Goal: Transaction & Acquisition: Purchase product/service

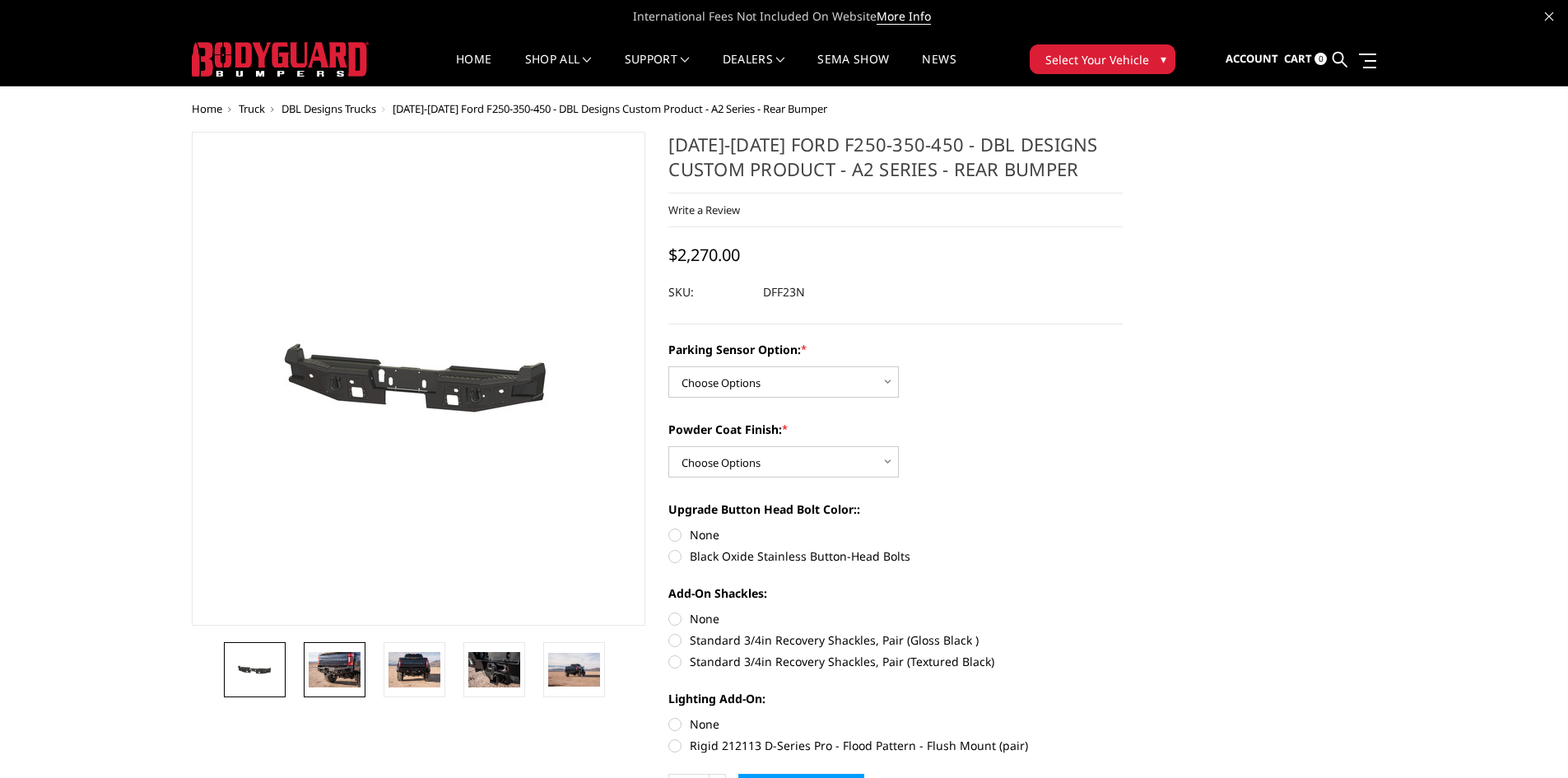
click at [331, 679] on img at bounding box center [335, 669] width 52 height 35
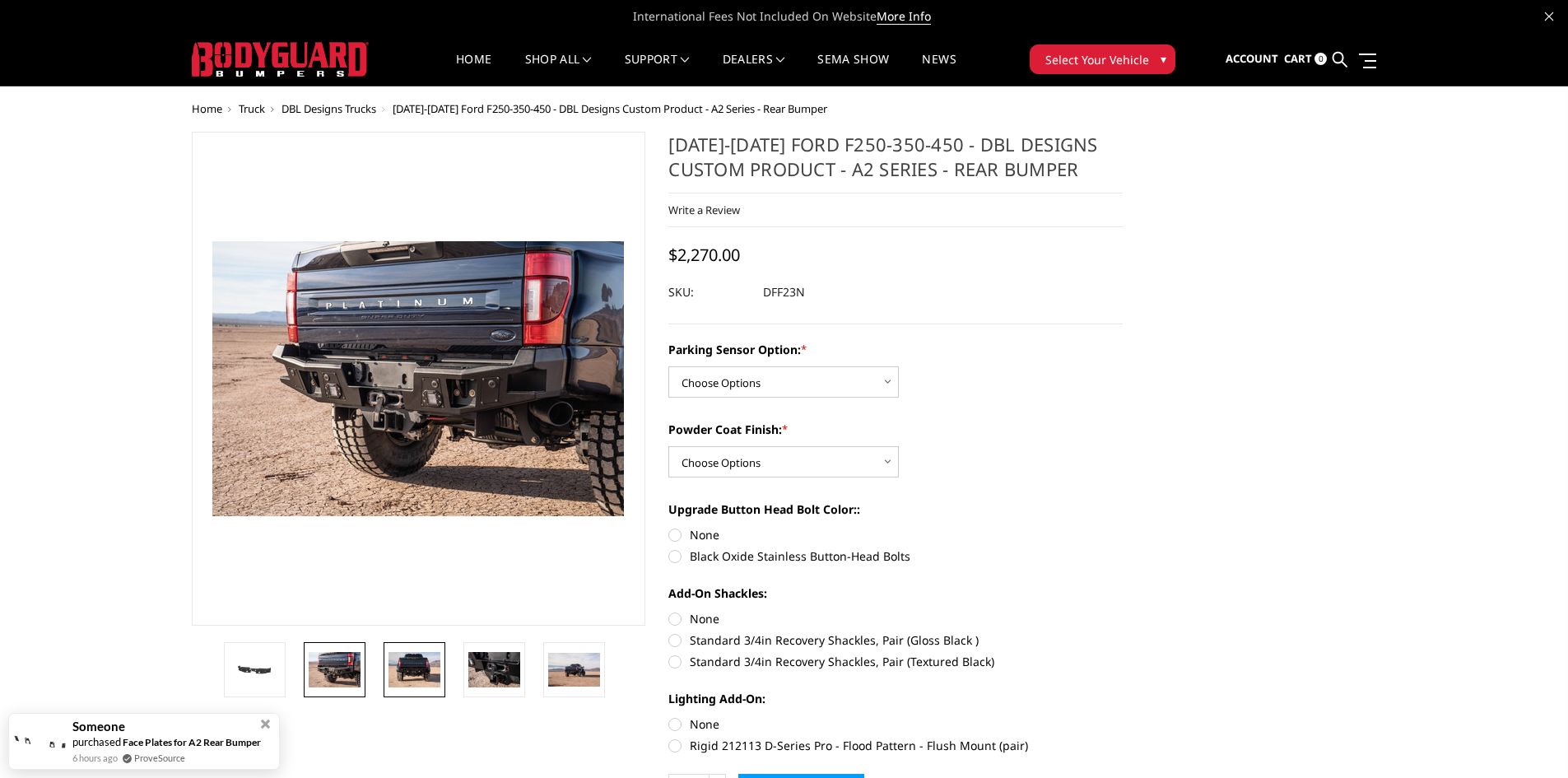
click at [426, 686] on img at bounding box center [414, 669] width 52 height 35
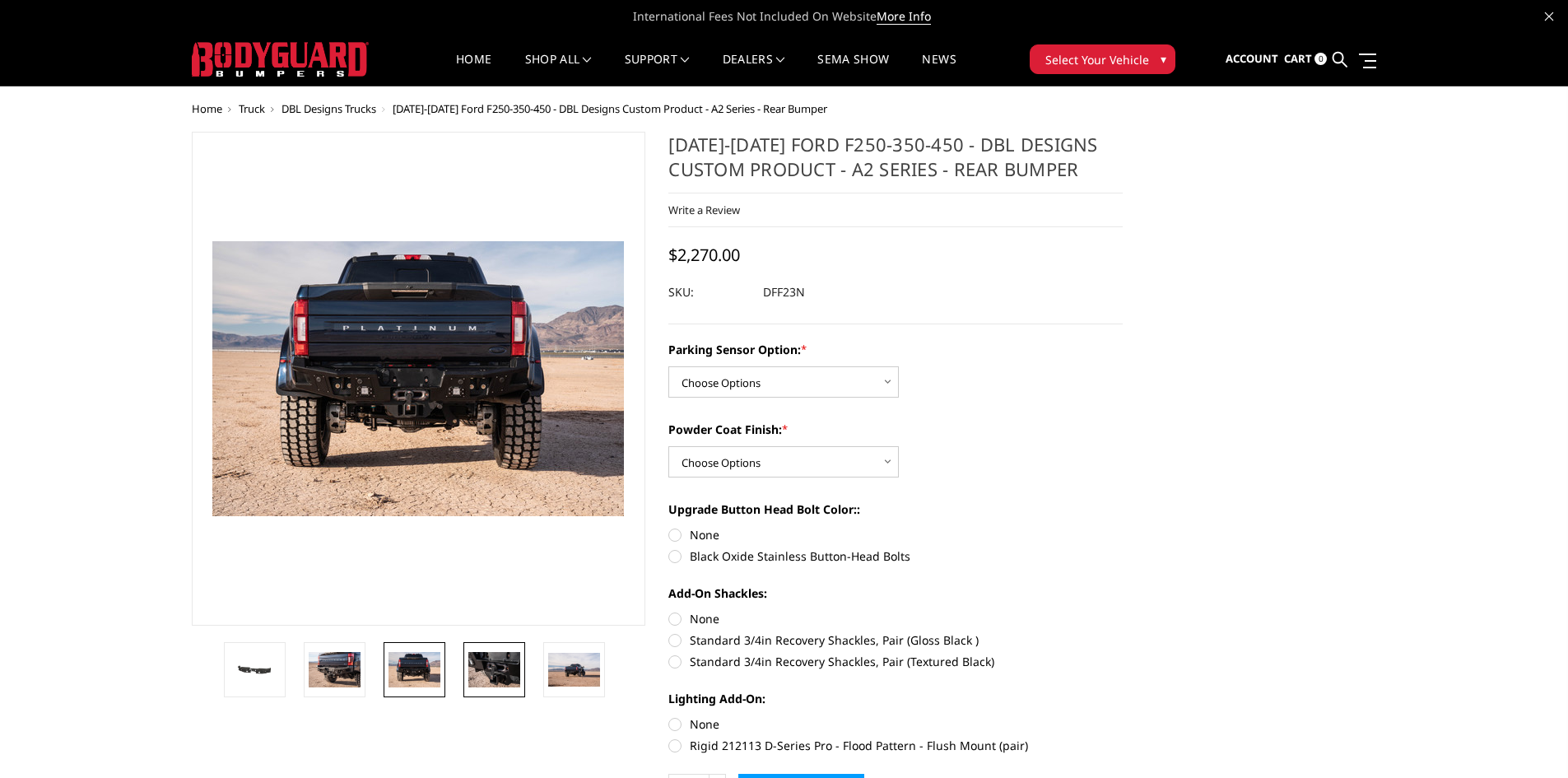
click at [502, 671] on img at bounding box center [494, 669] width 52 height 35
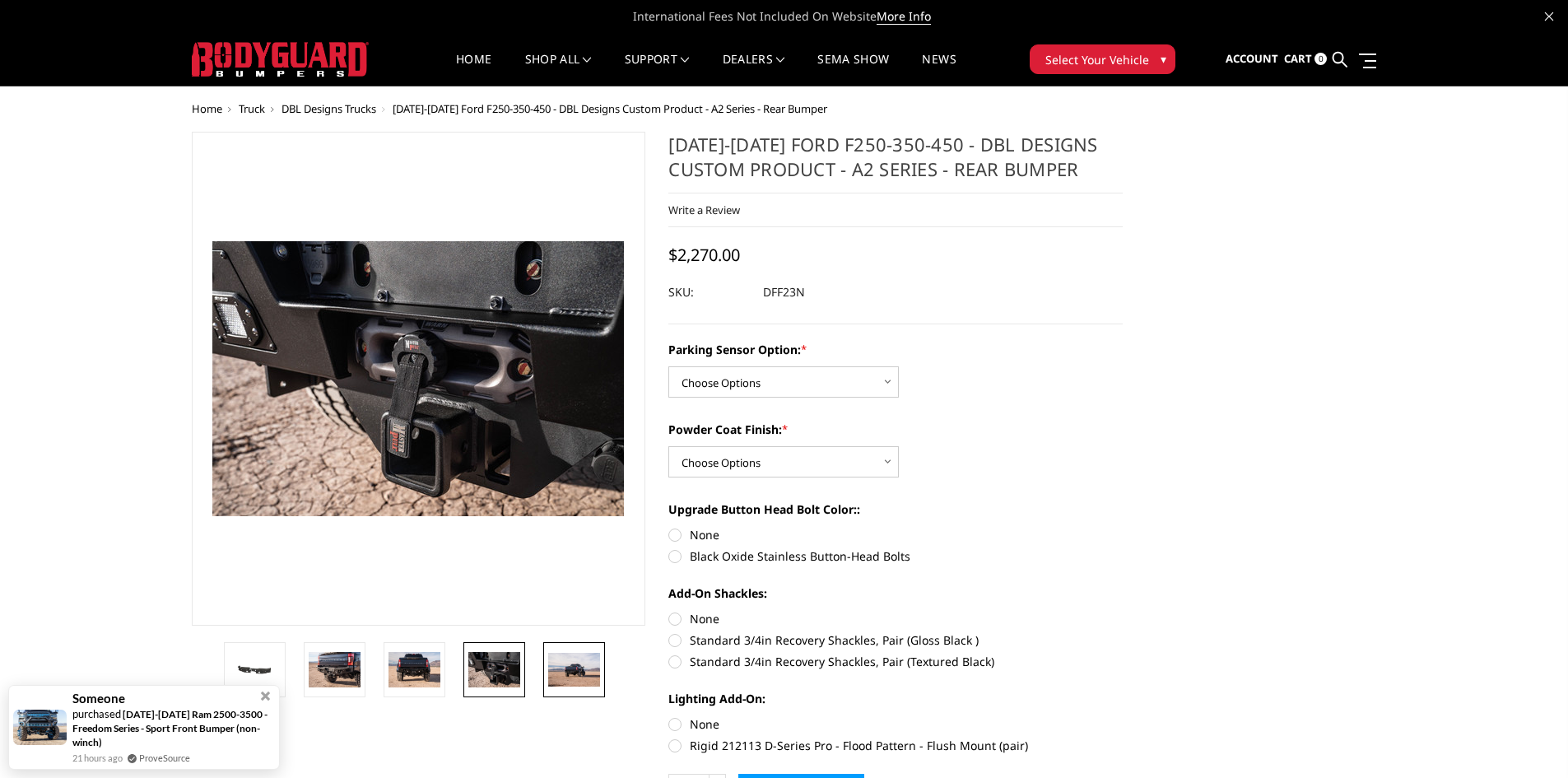
click at [564, 676] on img at bounding box center [574, 670] width 52 height 35
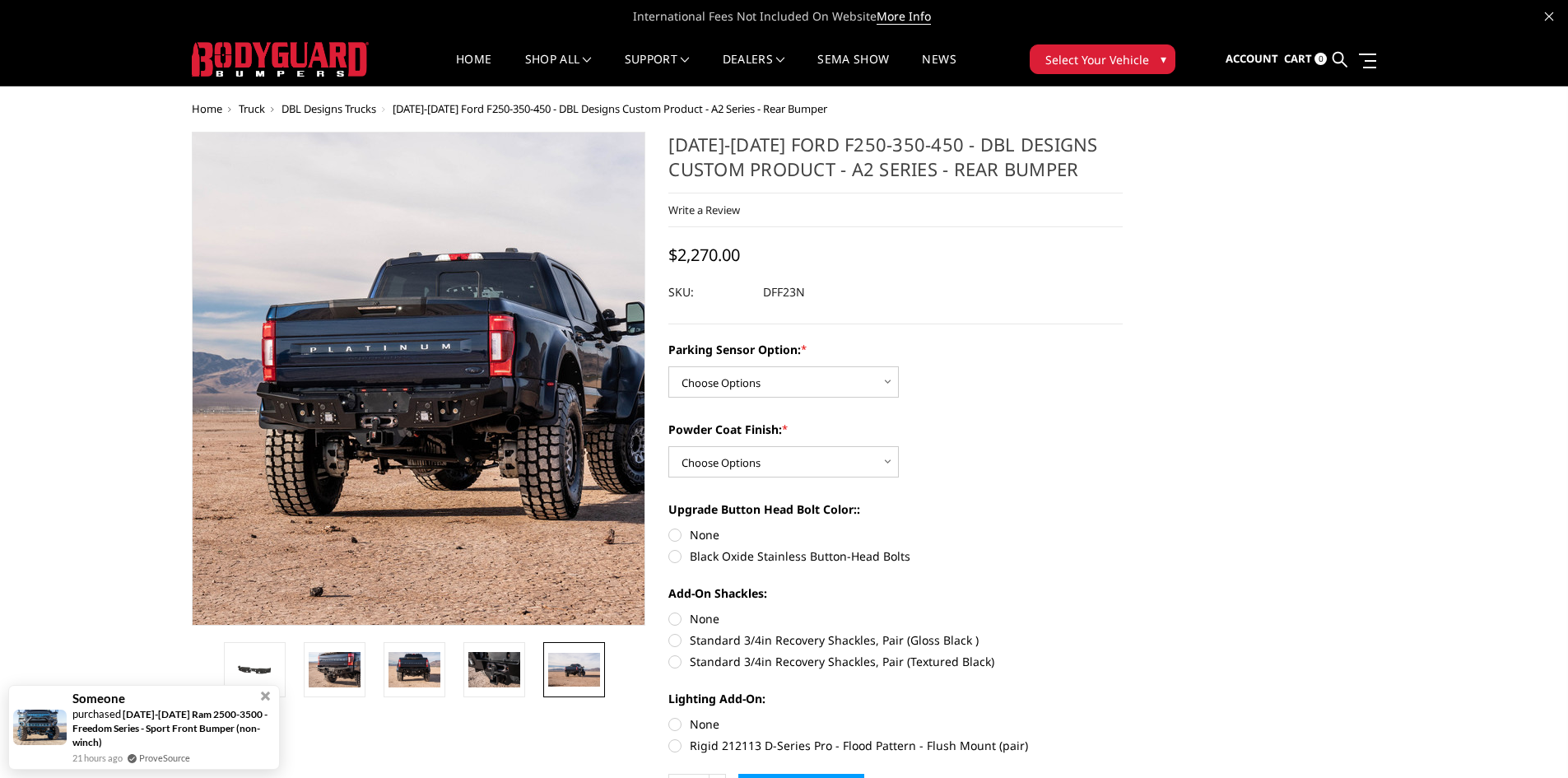
click at [399, 394] on img at bounding box center [446, 374] width 1054 height 696
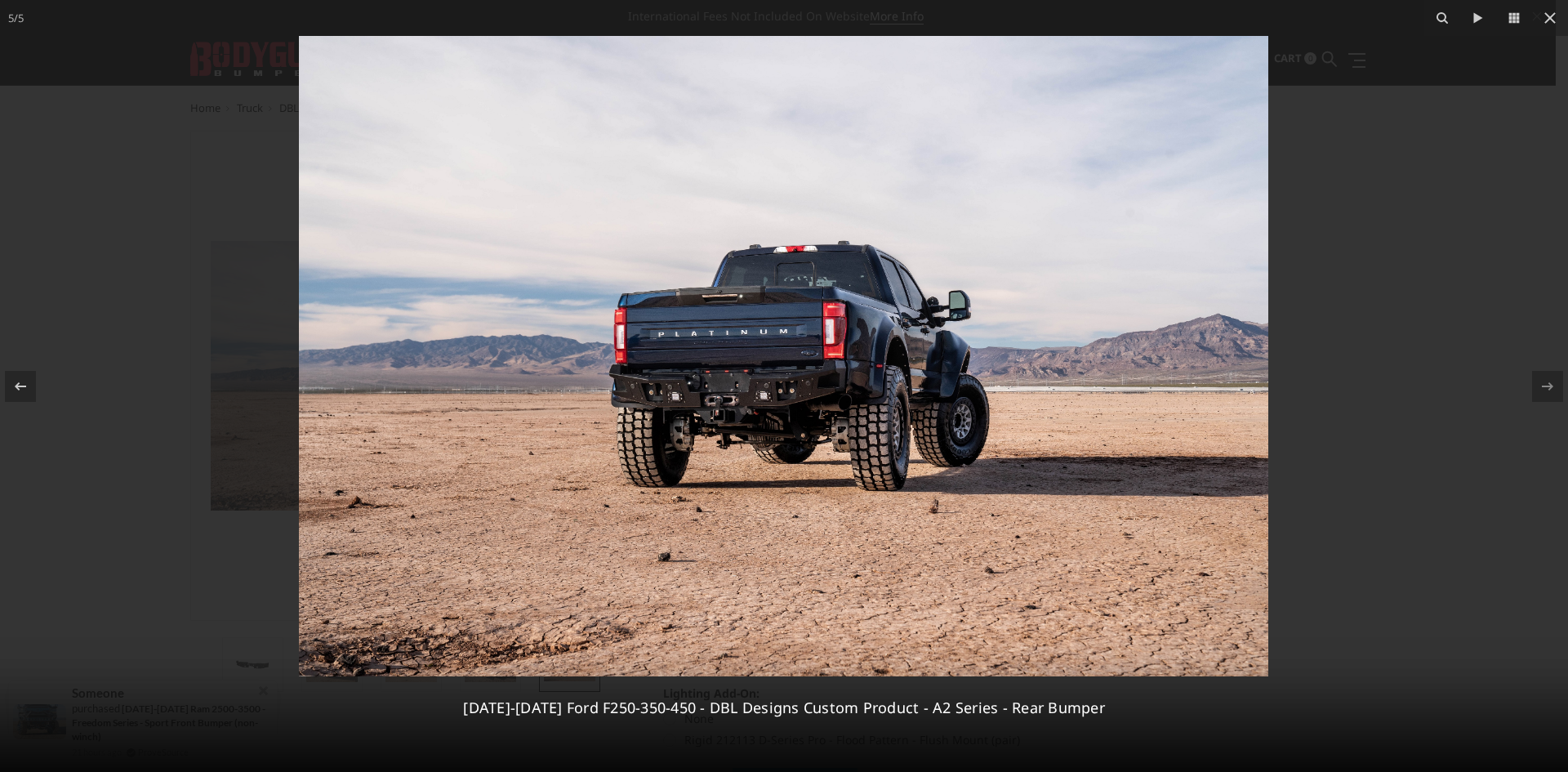
click at [728, 405] on img at bounding box center [784, 356] width 969 height 640
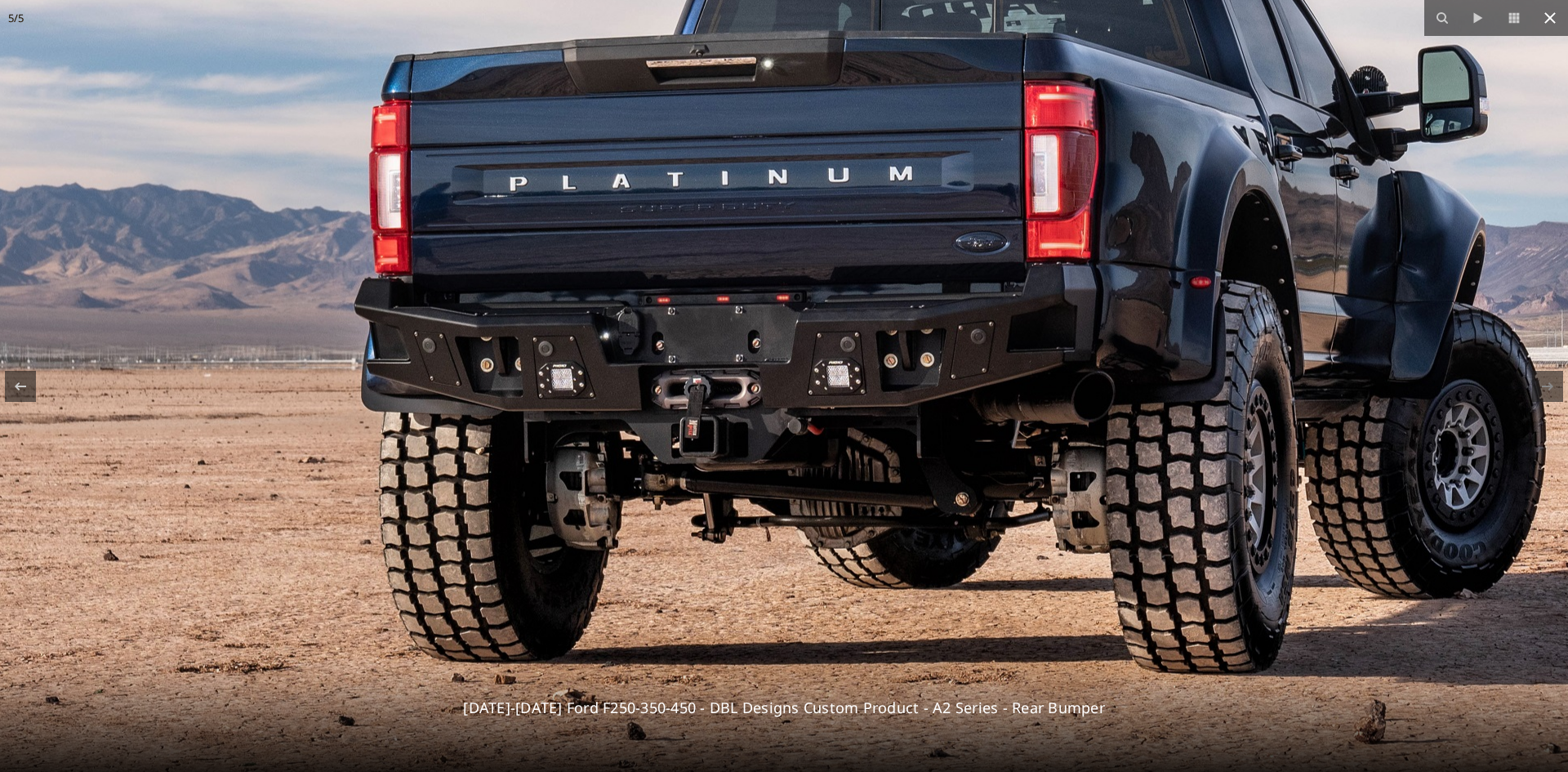
click at [1543, 18] on icon at bounding box center [1550, 18] width 20 height 20
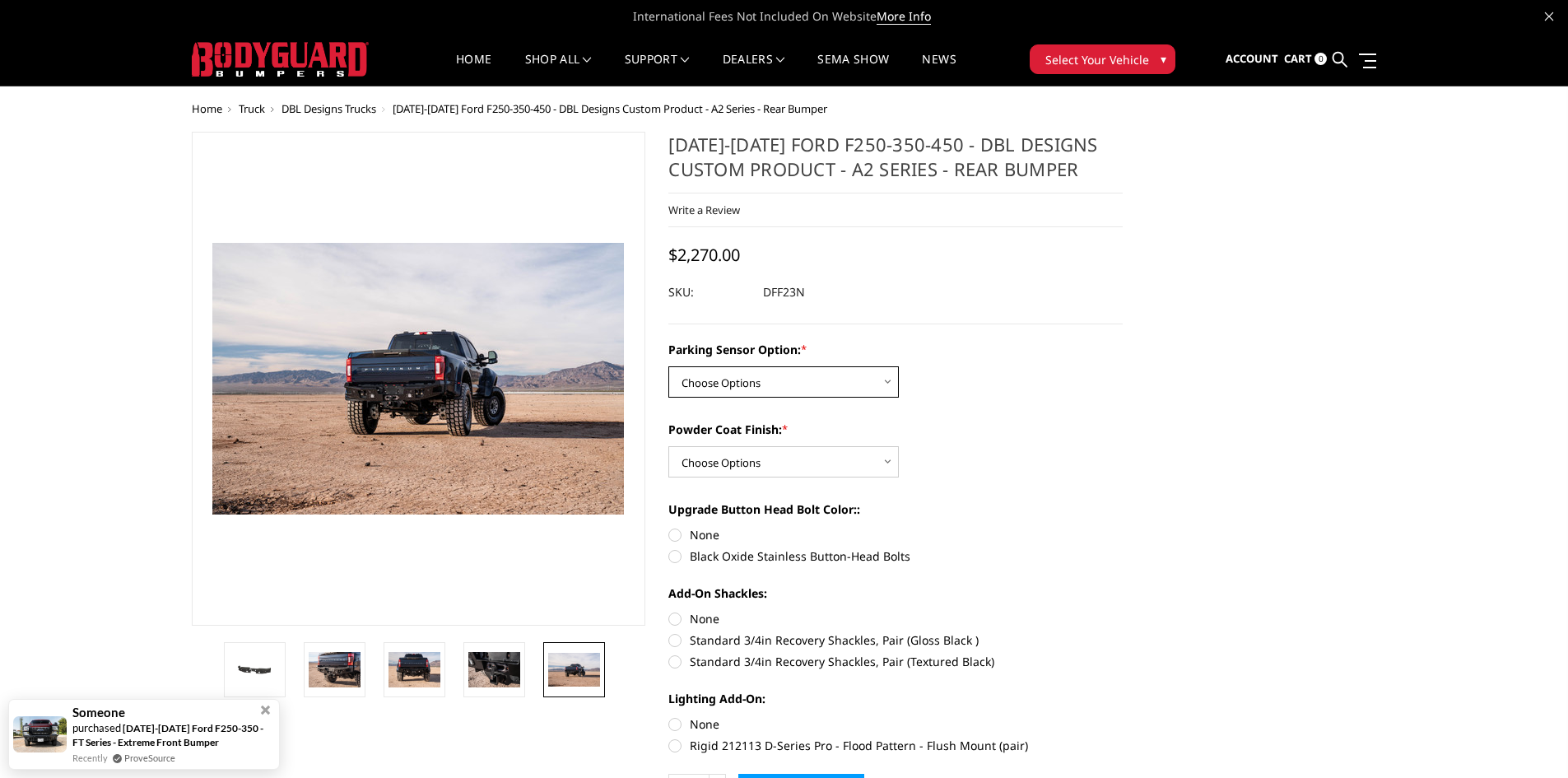
click at [825, 376] on select "Choose Options Yes - With sensor cutouts No - Without sensor cutouts" at bounding box center [783, 382] width 231 height 32
select select "564"
click at [668, 366] on select "Choose Options Yes - With sensor cutouts No - Without sensor cutouts" at bounding box center [783, 382] width 231 height 32
click at [801, 459] on select "Choose Options Bare metal (included) Texture black powder coat" at bounding box center [783, 462] width 231 height 32
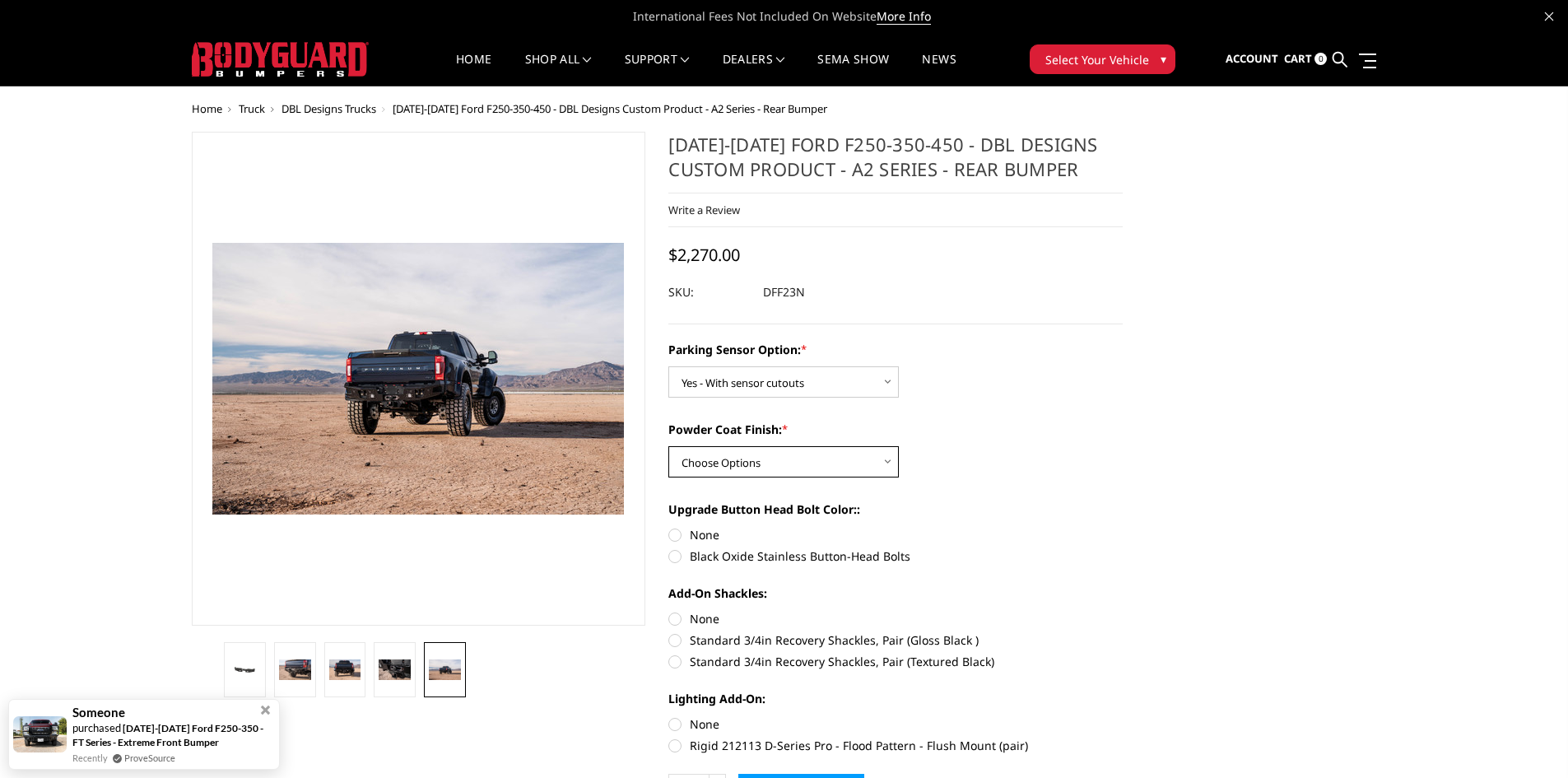
select select "549"
click at [668, 446] on select "Choose Options Bare metal (included) Texture black powder coat" at bounding box center [783, 462] width 231 height 32
click at [1002, 510] on label "Upgrade Button Head Bolt Color::" at bounding box center [896, 508] width 454 height 17
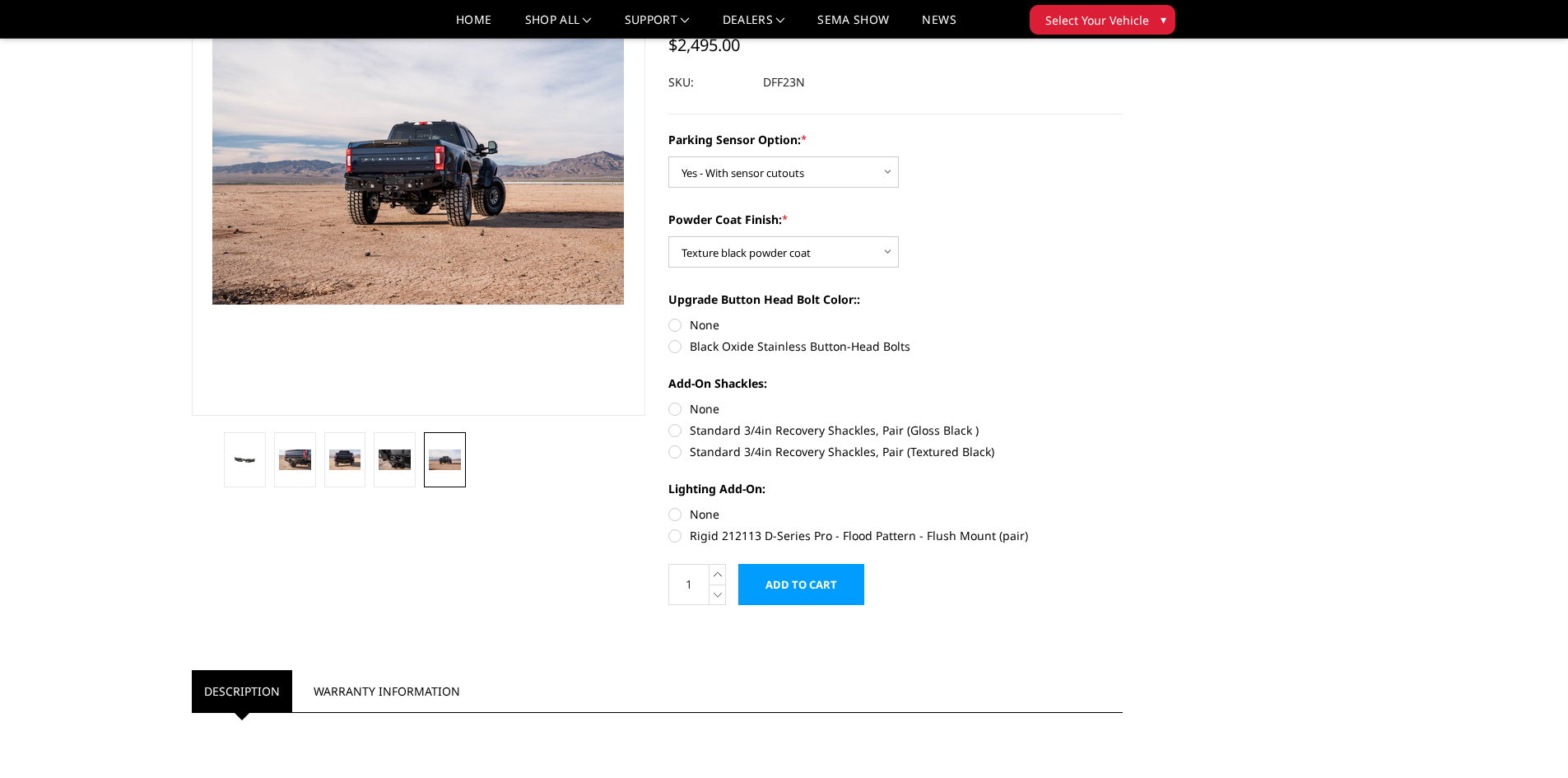
scroll to position [165, 0]
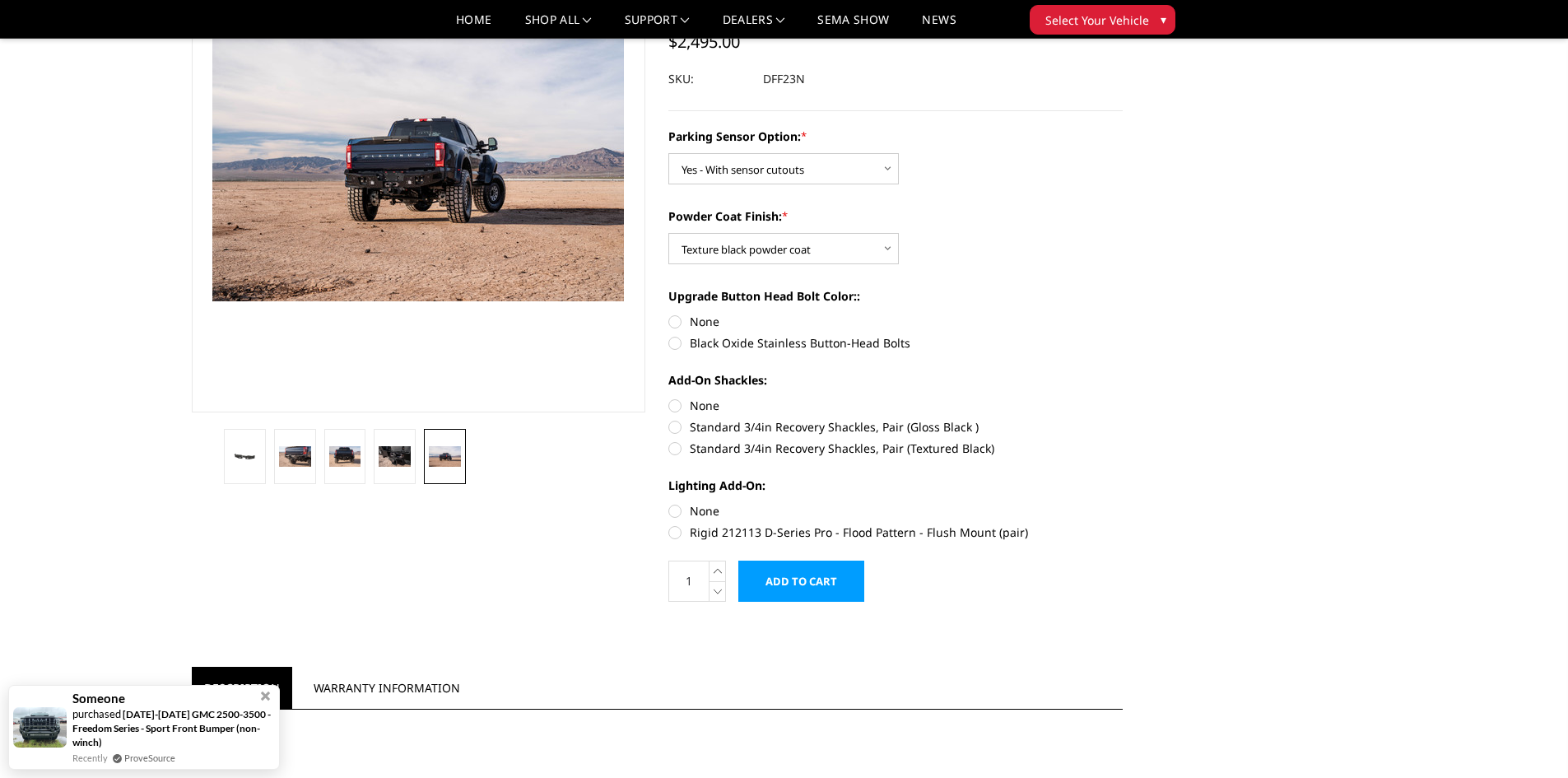
click at [672, 338] on label "Black Oxide Stainless Button-Head Bolts" at bounding box center [896, 343] width 454 height 17
click at [1123, 314] on input "Black Oxide Stainless Button-Head Bolts" at bounding box center [1123, 313] width 1 height 1
radio input "true"
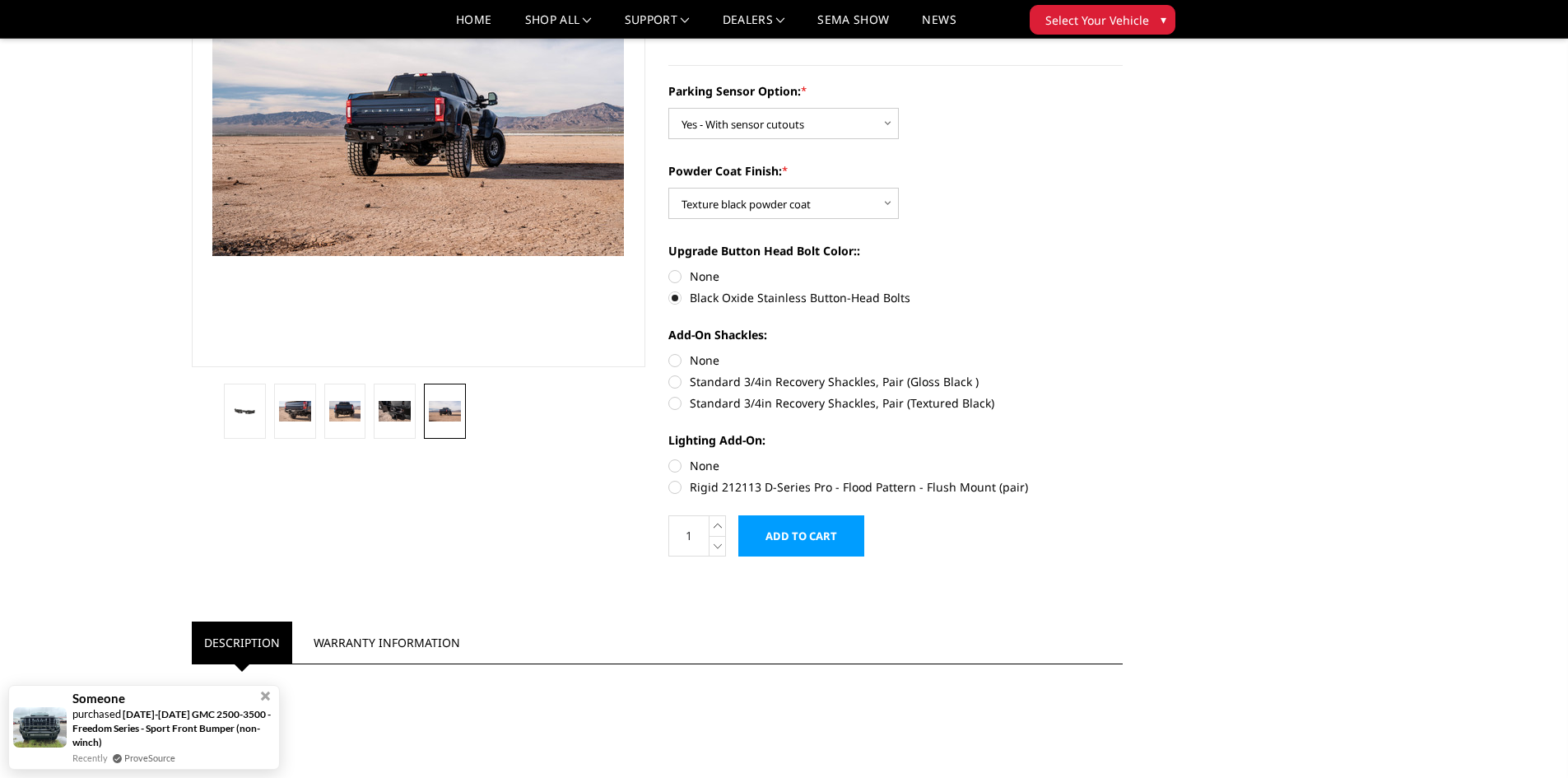
scroll to position [247, 0]
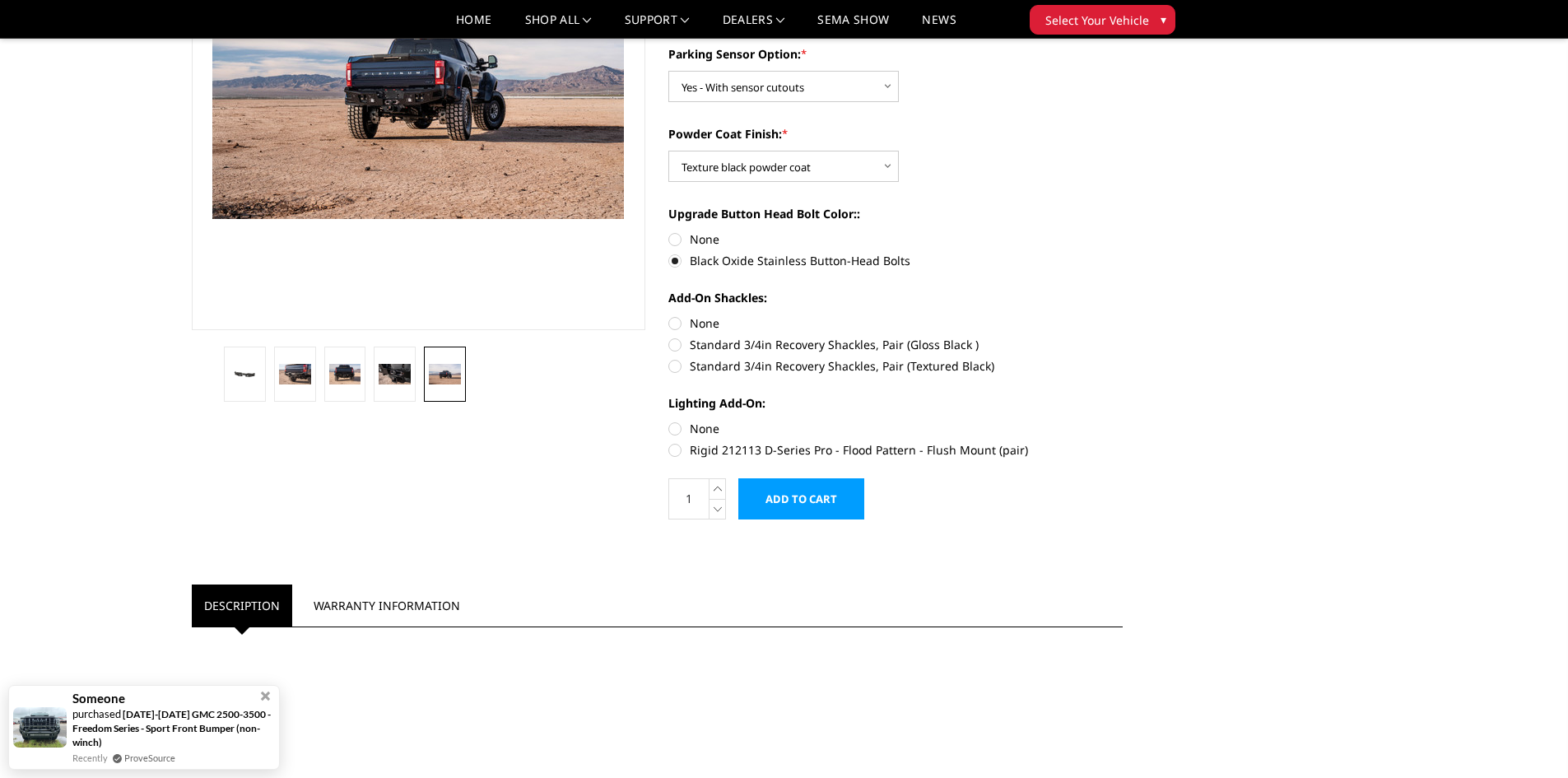
click at [676, 366] on label "Standard 3/4in Recovery Shackles, Pair (Textured Black)" at bounding box center [896, 365] width 454 height 17
click at [1123, 336] on input "Standard 3/4in Recovery Shackles, Pair (Textured Black)" at bounding box center [1123, 335] width 1 height 1
radio input "true"
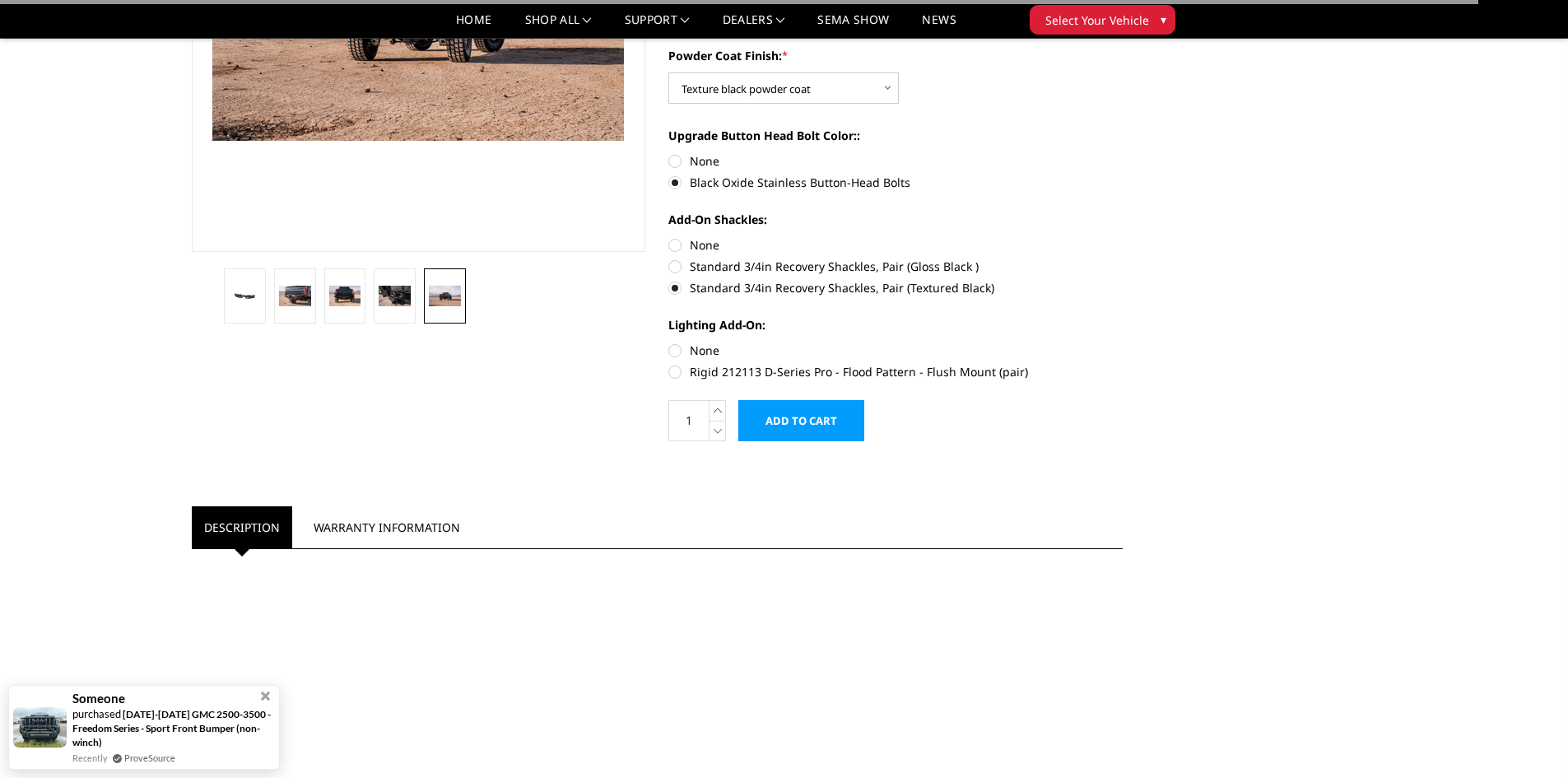
scroll to position [330, 0]
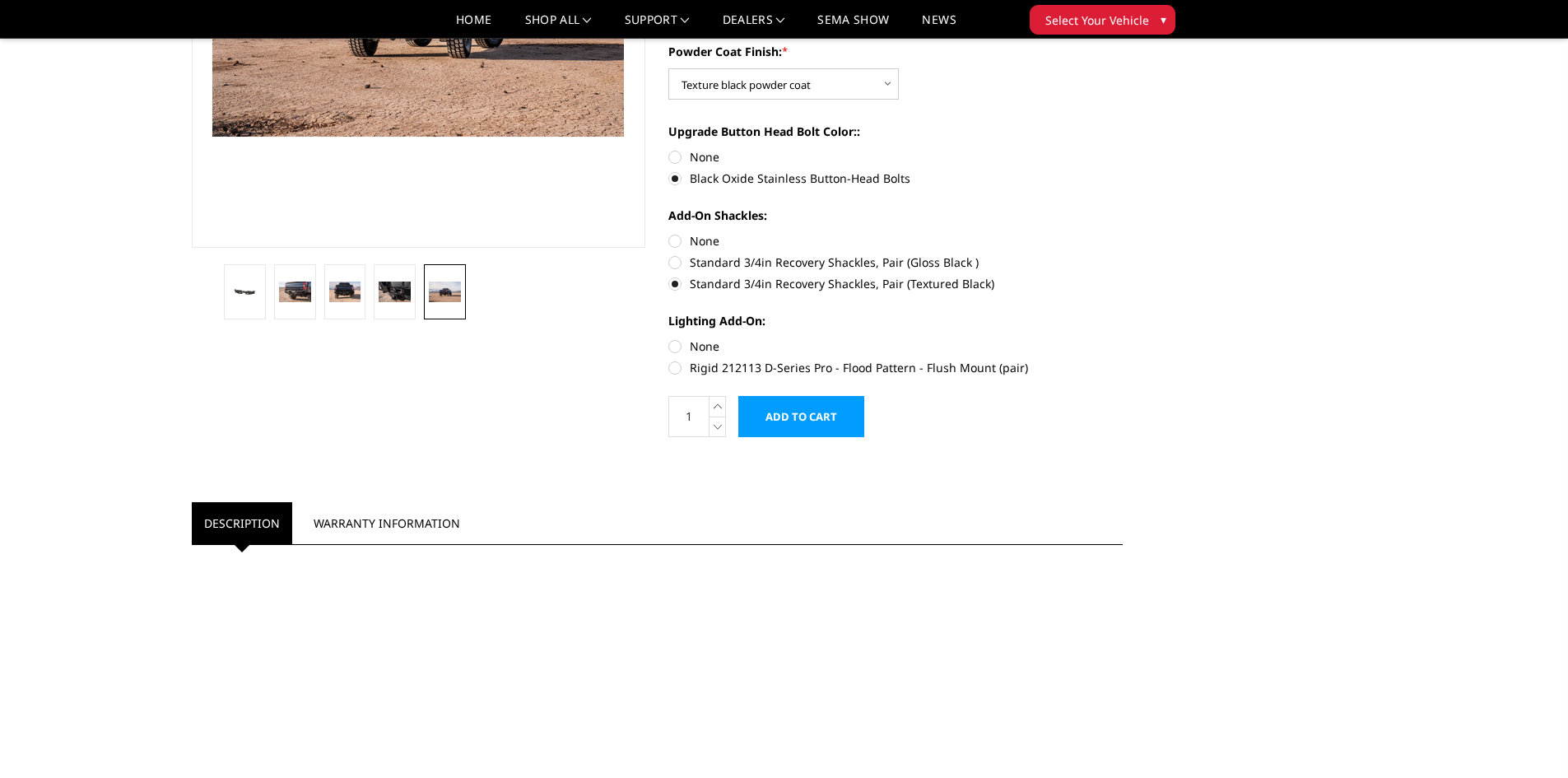
click at [671, 364] on label "Rigid 212113 D-Series Pro - Flood Pattern - Flush Mount (pair)" at bounding box center [896, 367] width 454 height 17
click at [1123, 338] on input "Rigid 212113 D-Series Pro - Flood Pattern - Flush Mount (pair)" at bounding box center [1123, 337] width 1 height 1
radio input "true"
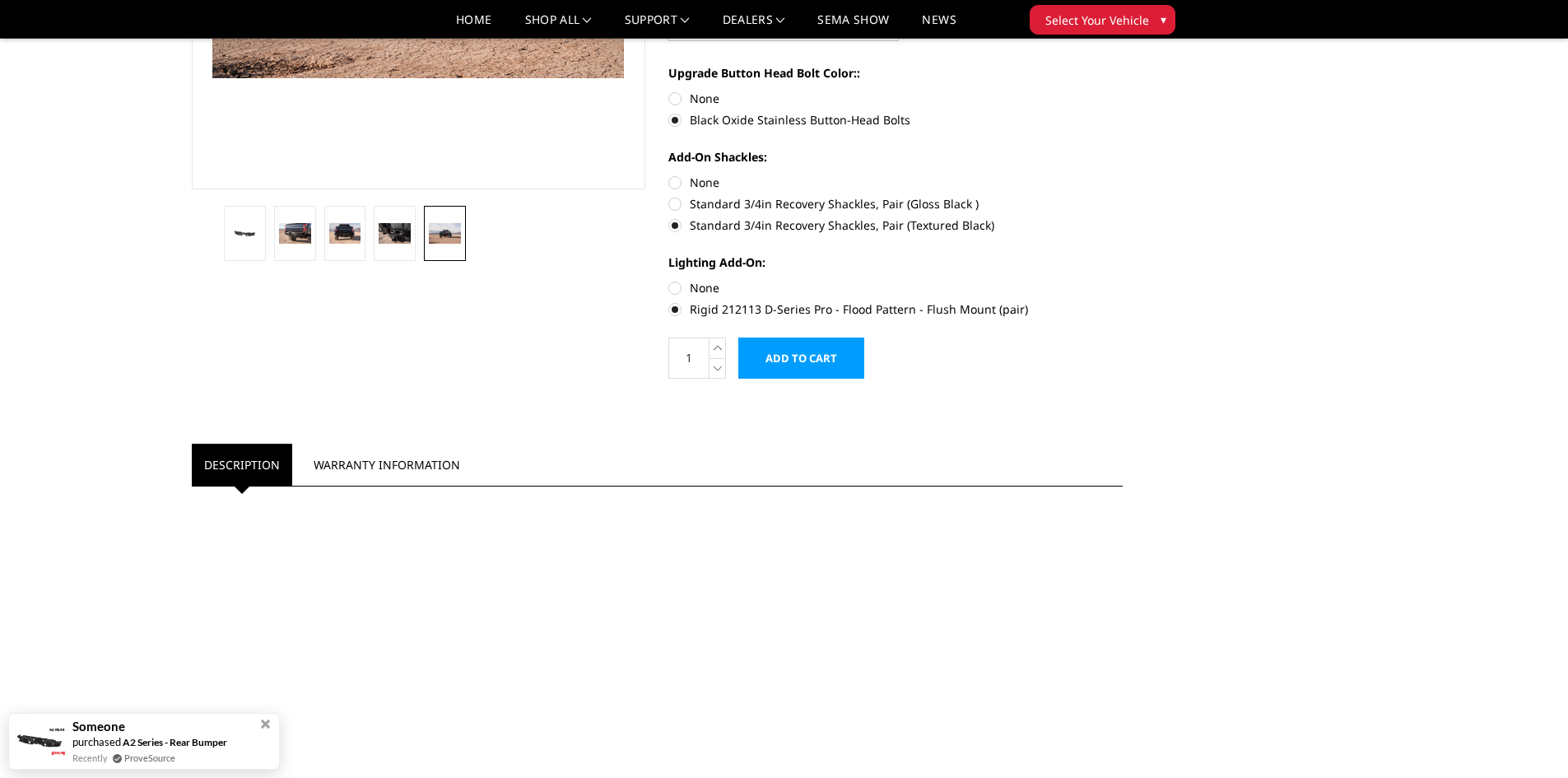
scroll to position [411, 0]
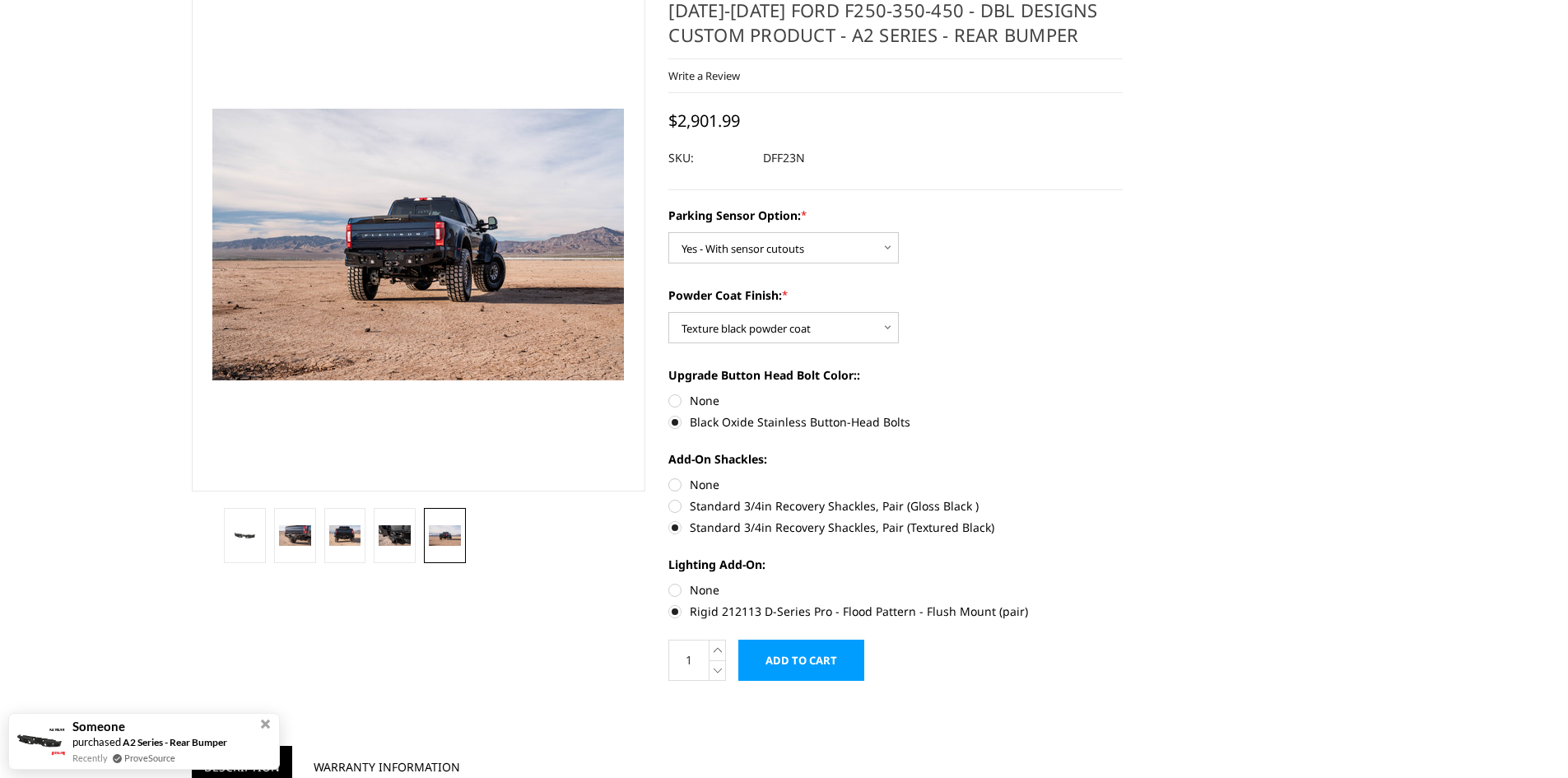
scroll to position [0, 0]
